Goal: Task Accomplishment & Management: Manage account settings

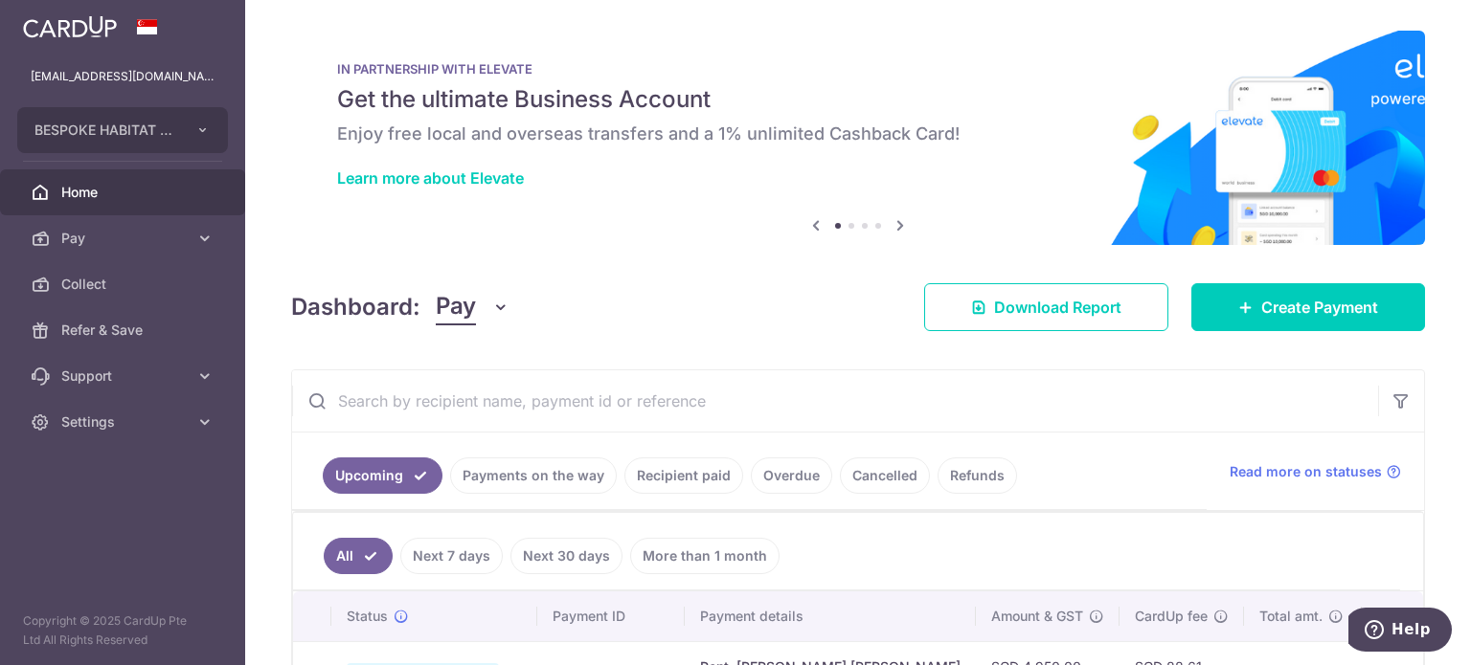
scroll to position [191, 0]
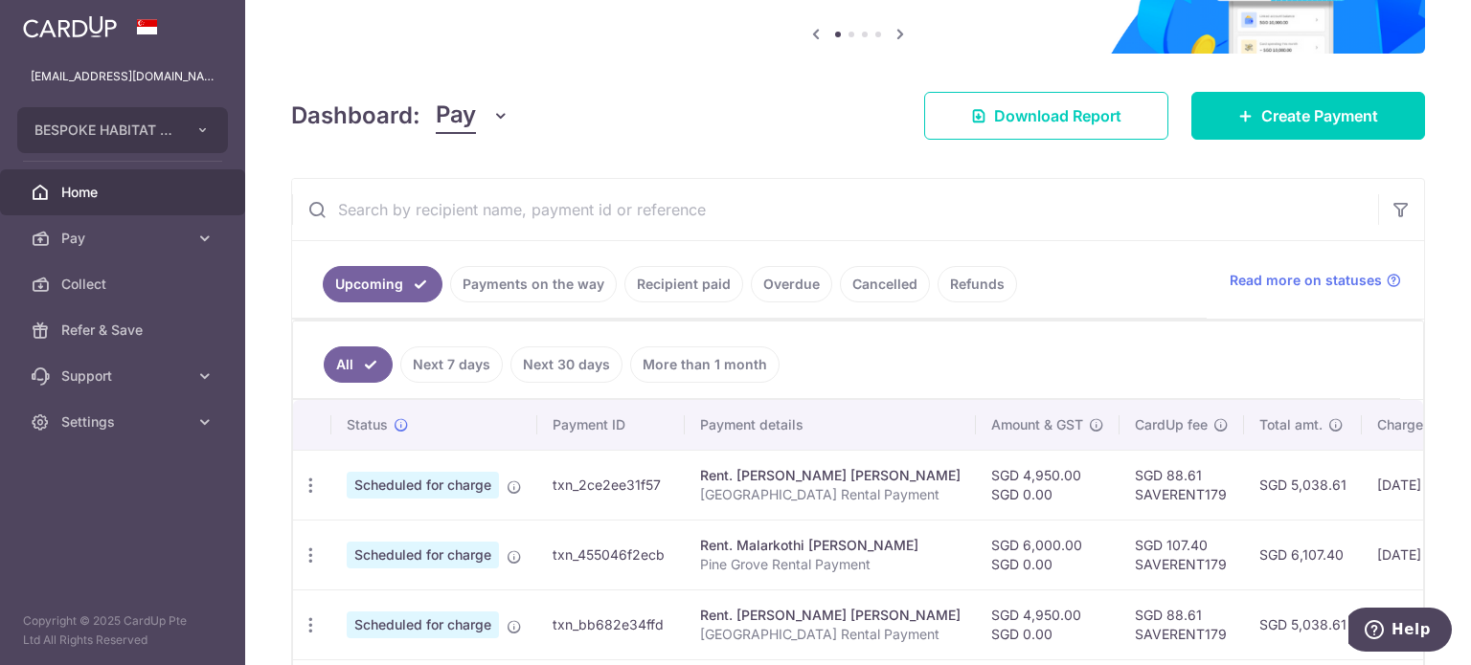
click at [524, 278] on link "Payments on the way" at bounding box center [533, 284] width 167 height 36
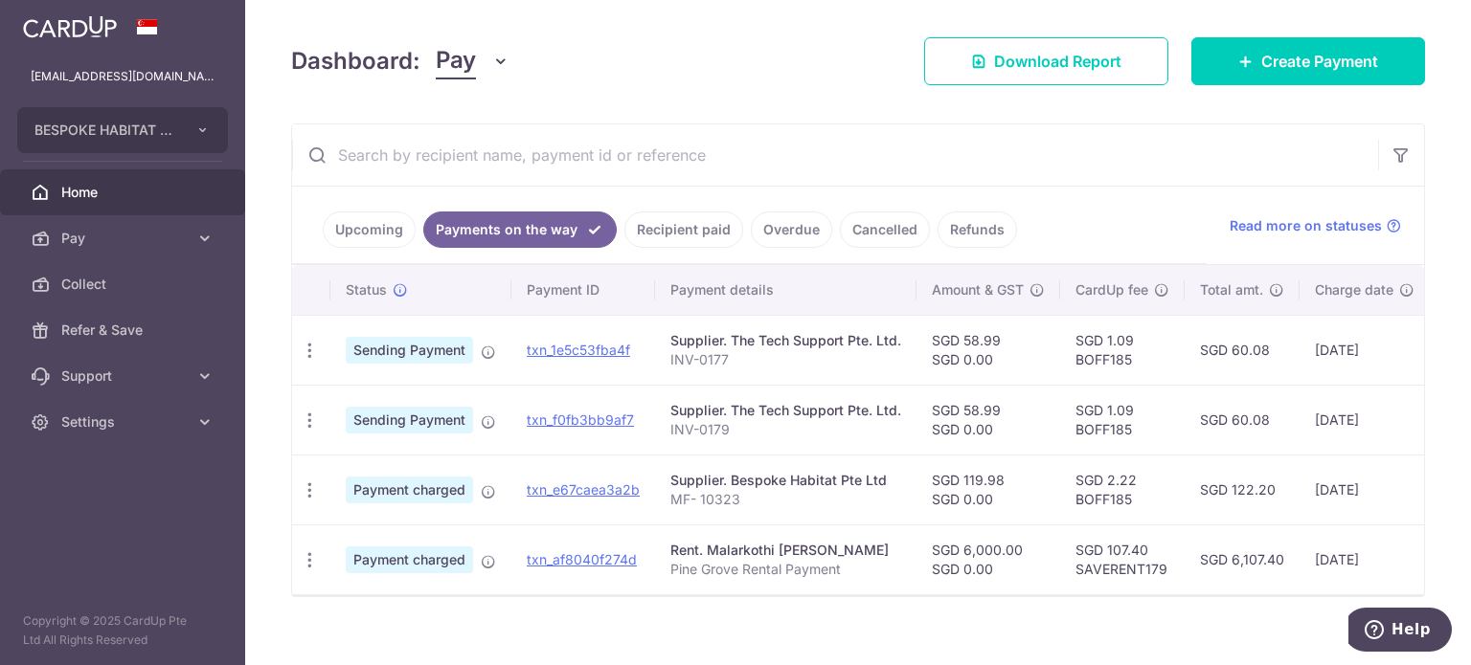
scroll to position [275, 0]
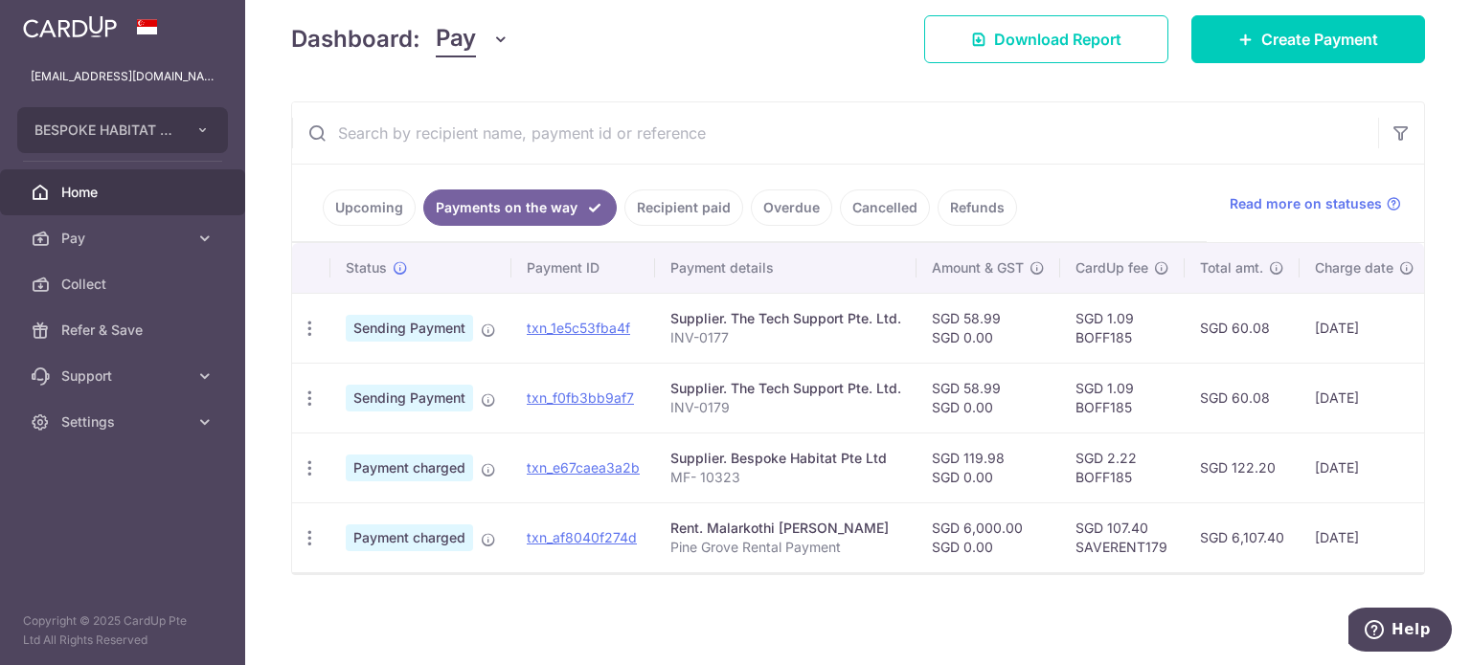
click at [662, 191] on link "Recipient paid" at bounding box center [683, 208] width 119 height 36
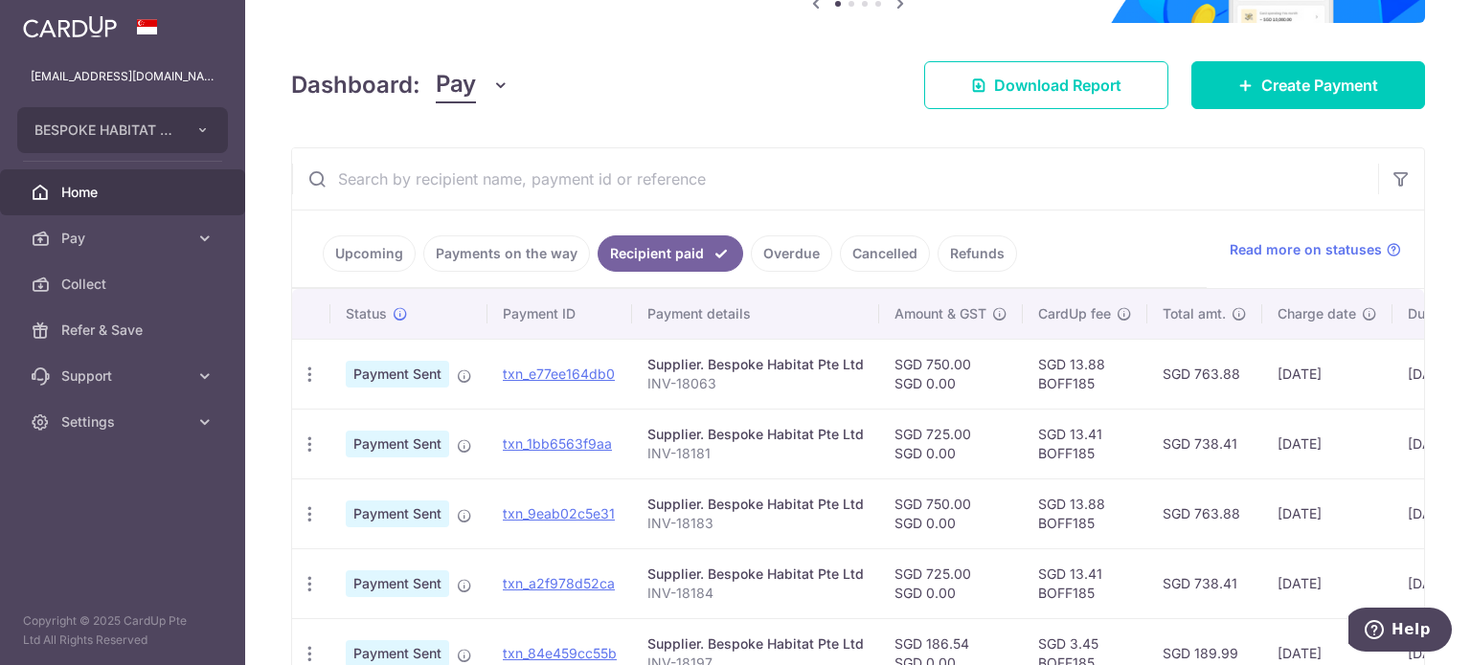
click at [537, 248] on link "Payments on the way" at bounding box center [506, 254] width 167 height 36
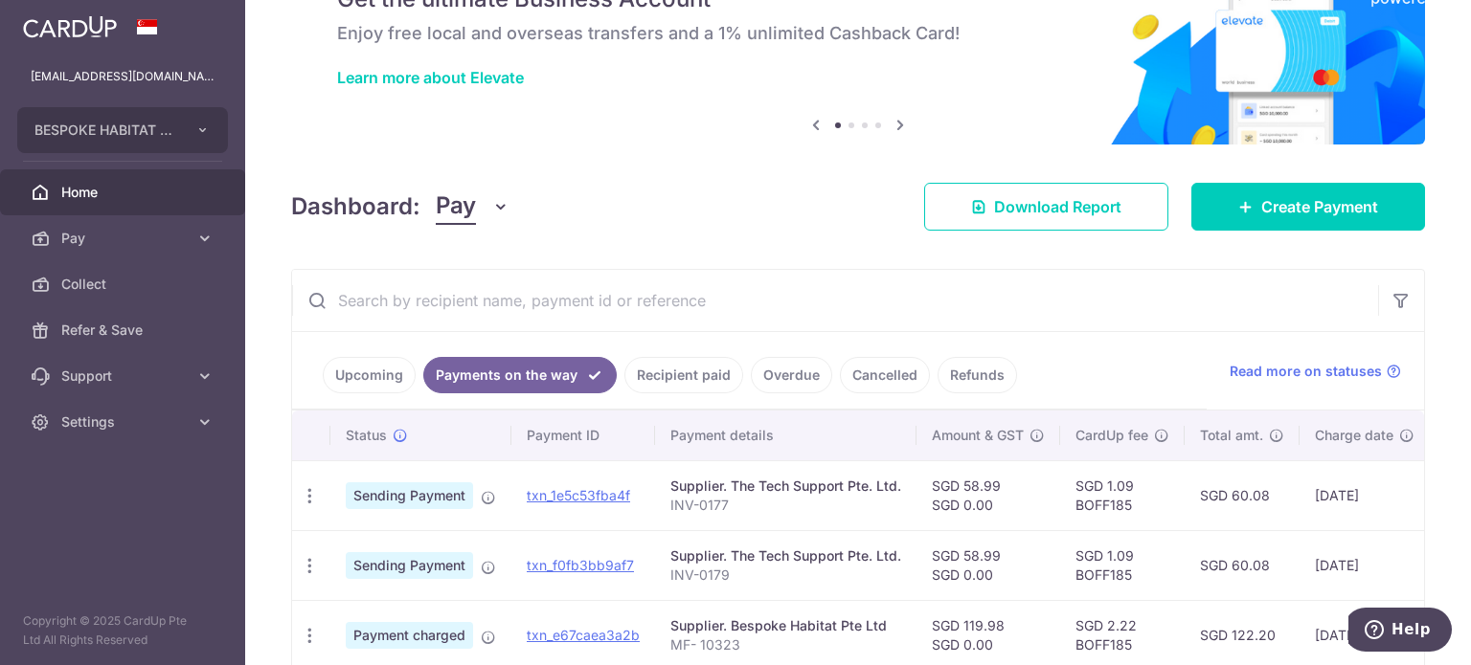
scroll to position [222, 0]
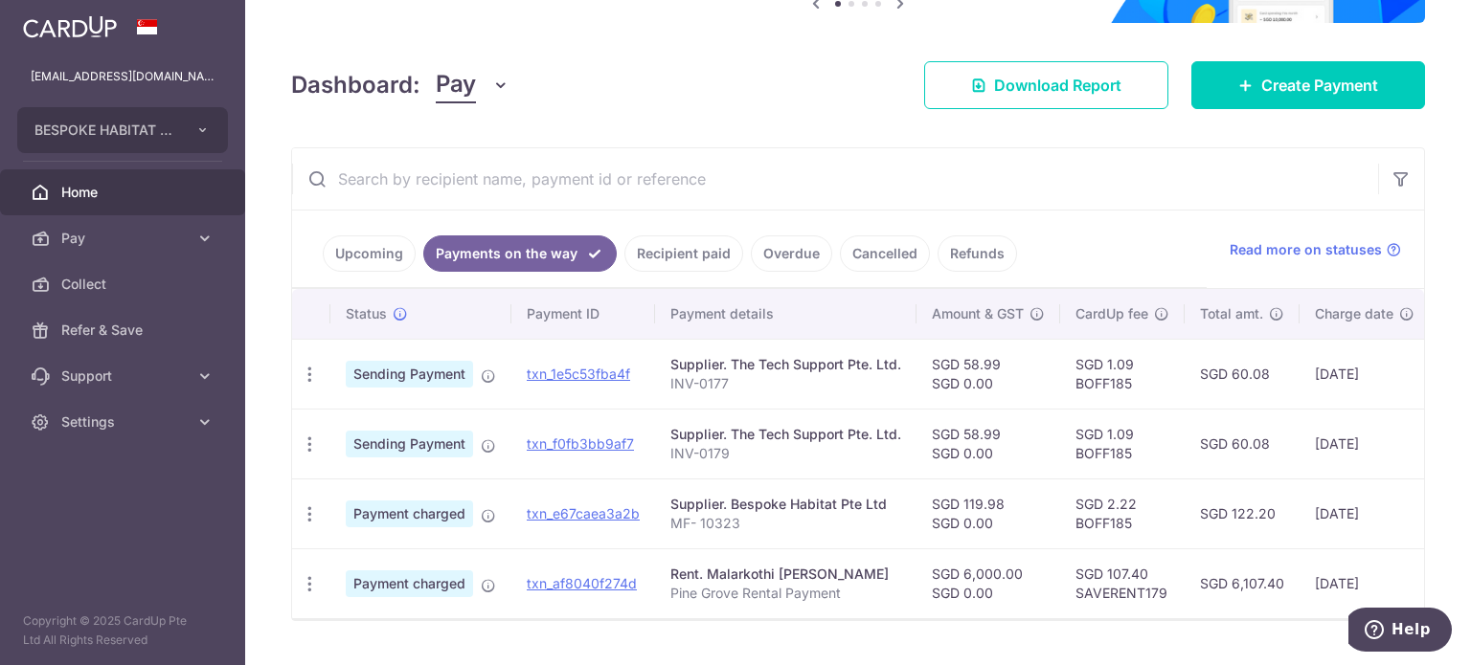
click at [389, 252] on link "Upcoming" at bounding box center [369, 254] width 93 height 36
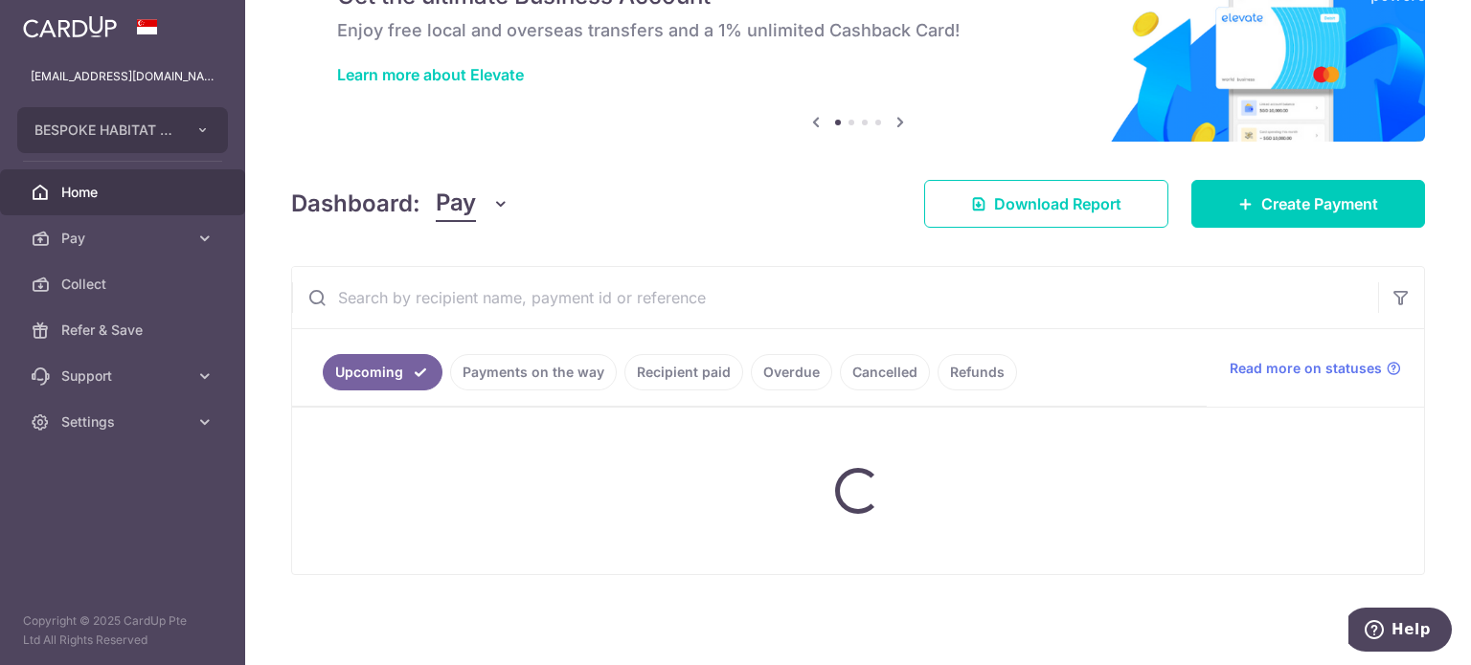
scroll to position [101, 0]
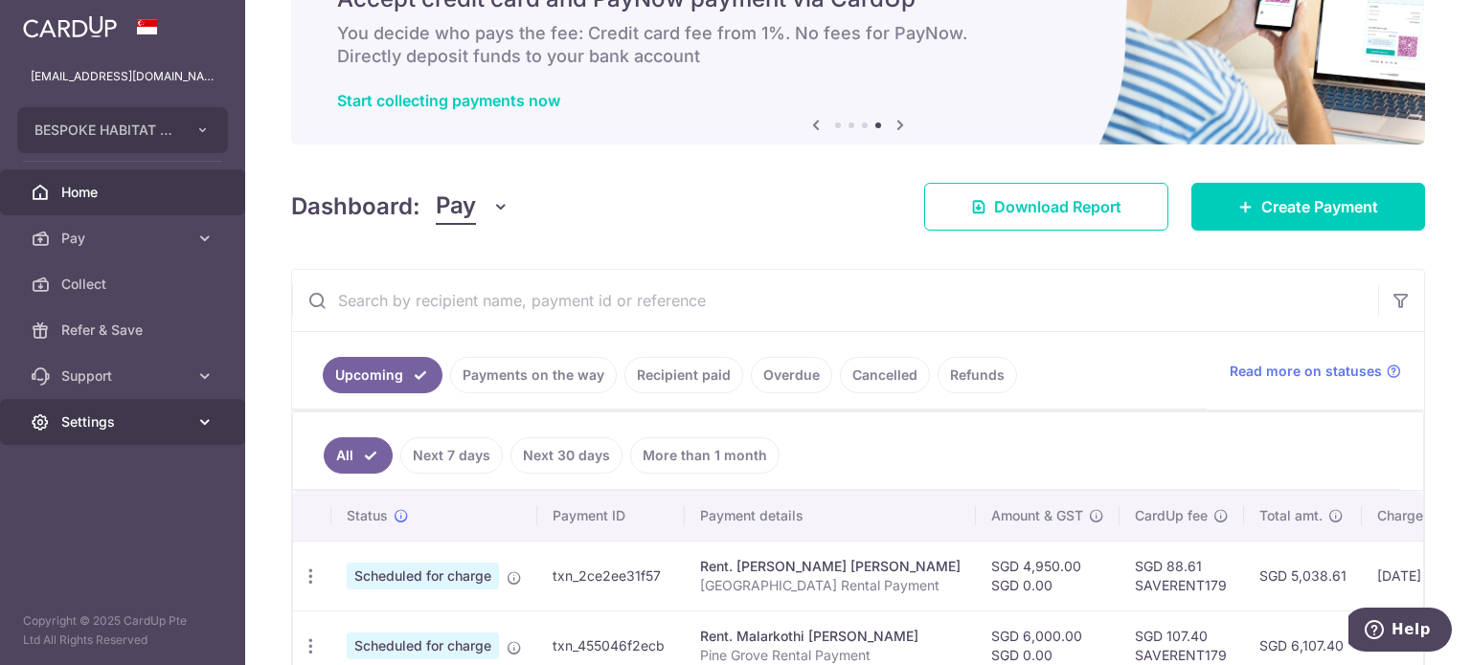
click at [81, 417] on span "Settings" at bounding box center [124, 422] width 126 height 19
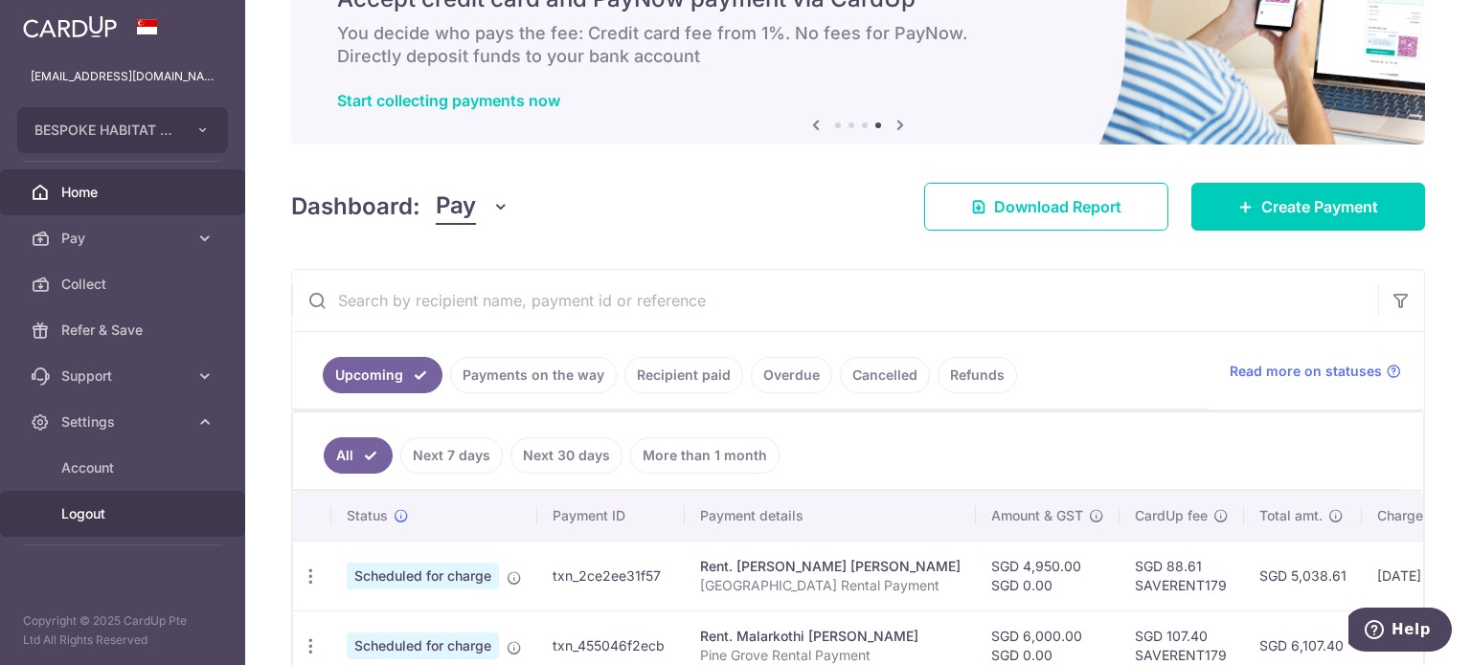
click at [101, 514] on span "Logout" at bounding box center [124, 514] width 126 height 19
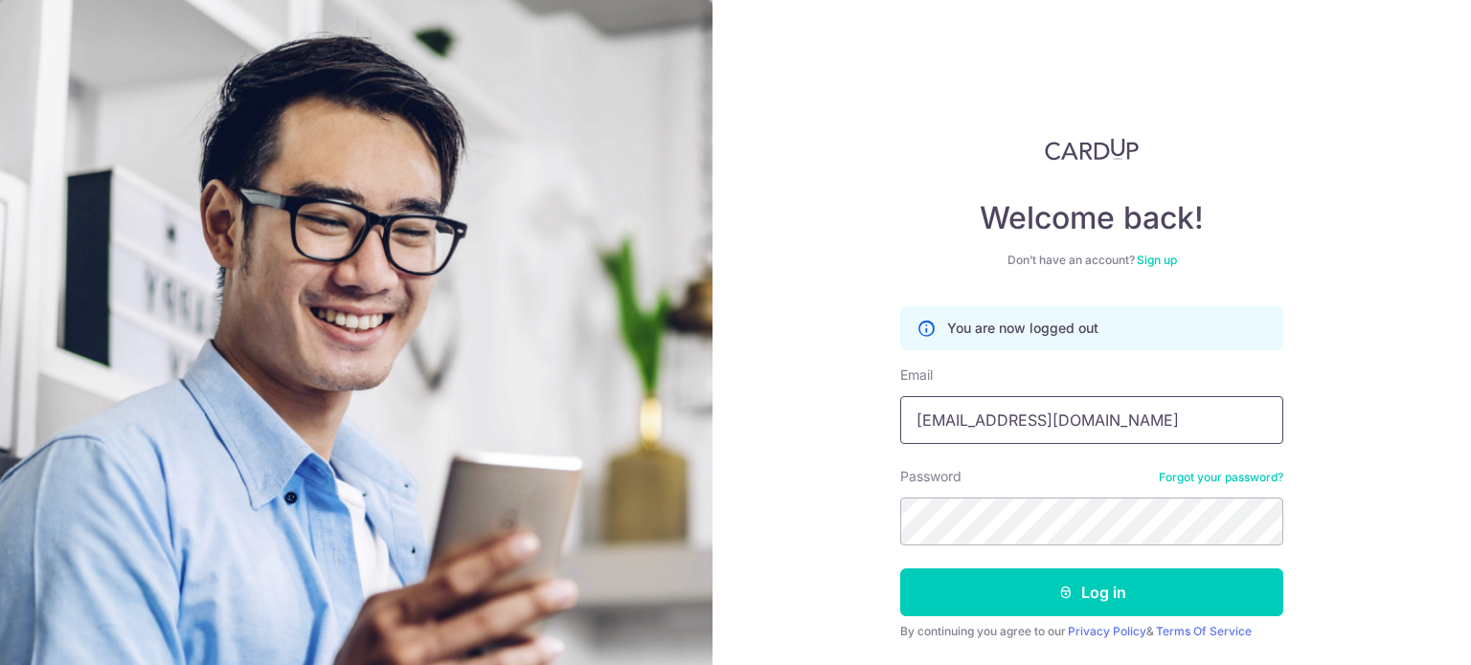
click at [1063, 426] on input "[EMAIL_ADDRESS][DOMAIN_NAME]" at bounding box center [1091, 420] width 383 height 48
click at [777, 564] on div "Welcome back! Don’t have an account? Sign up You are now logged out Email kohli…" at bounding box center [1091, 332] width 758 height 665
click at [1018, 414] on input "[EMAIL_ADDRESS][DOMAIN_NAME]" at bounding box center [1091, 420] width 383 height 48
type input "khengtangjack@hotmail.com"
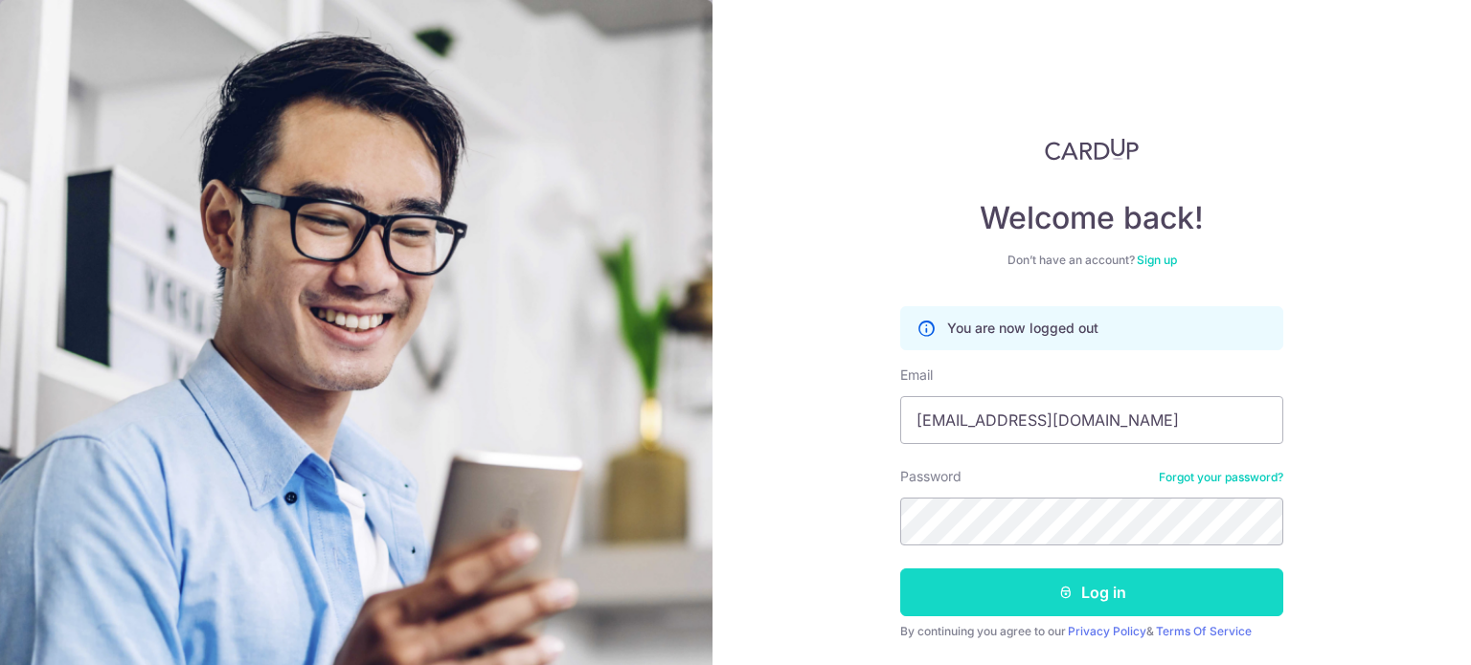
click at [918, 589] on button "Log in" at bounding box center [1091, 593] width 383 height 48
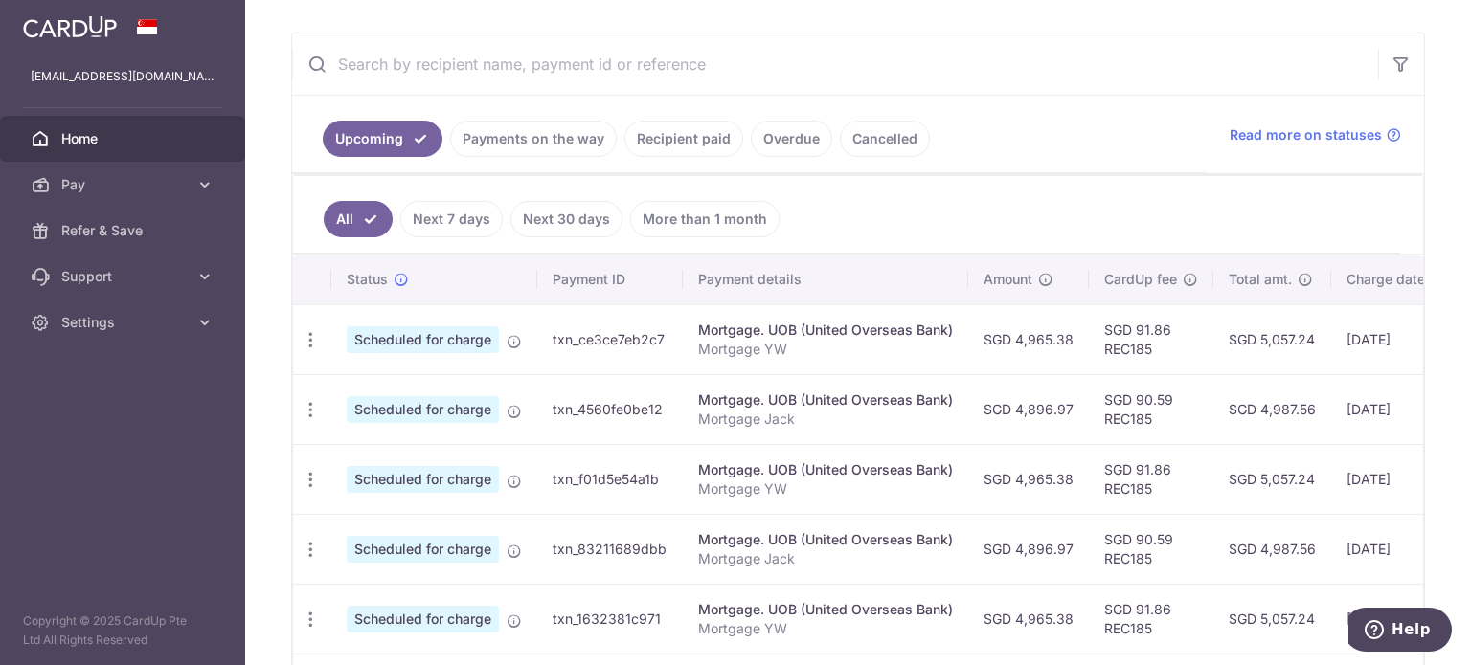
scroll to position [383, 0]
